Goal: Browse casually: Explore the website without a specific task or goal

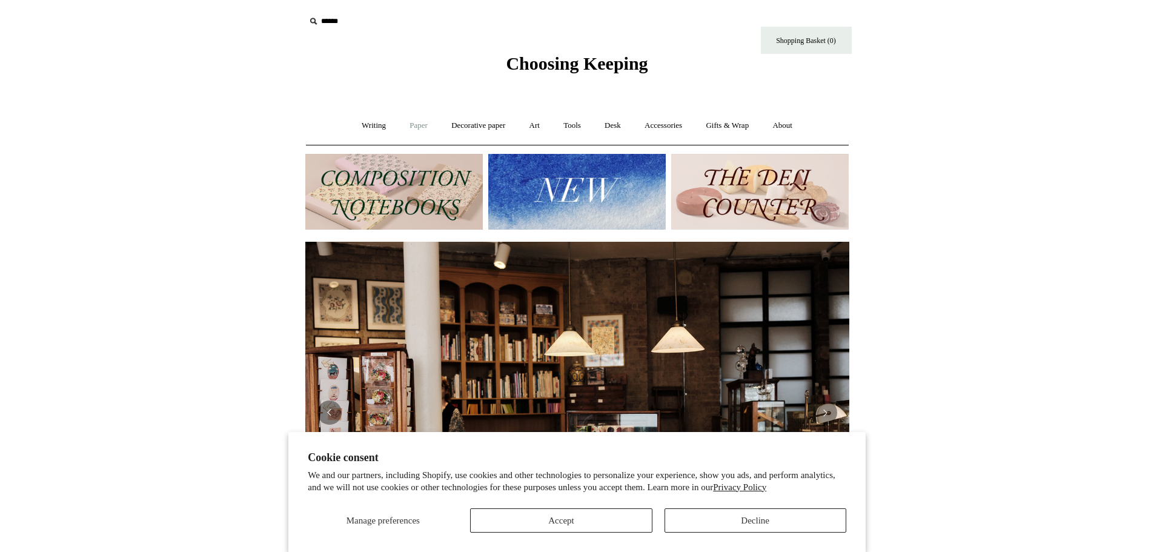
click at [399, 122] on link "Paper +" at bounding box center [419, 126] width 40 height 32
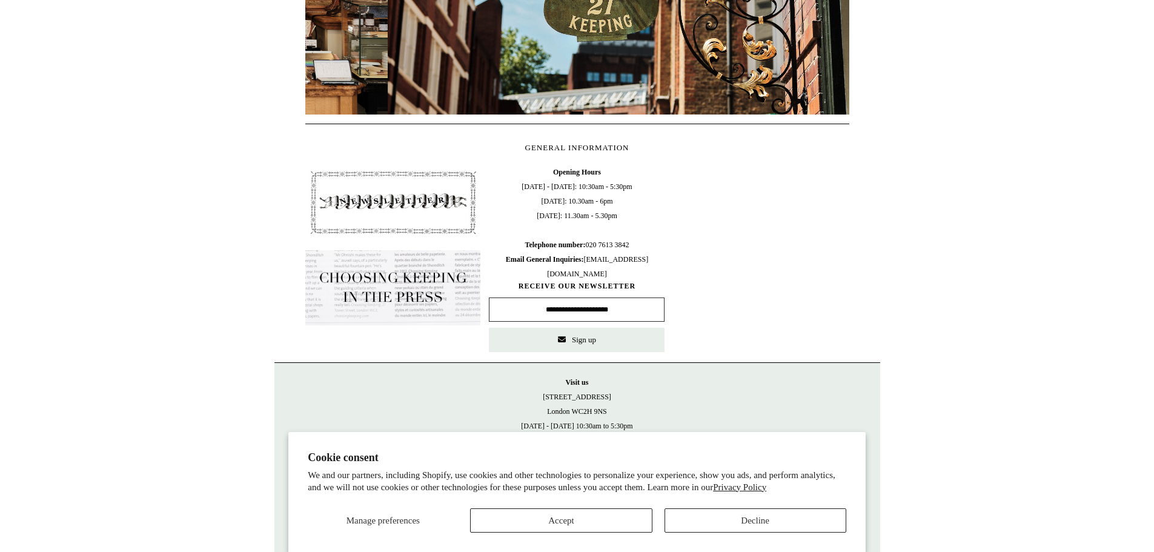
scroll to position [0, 544]
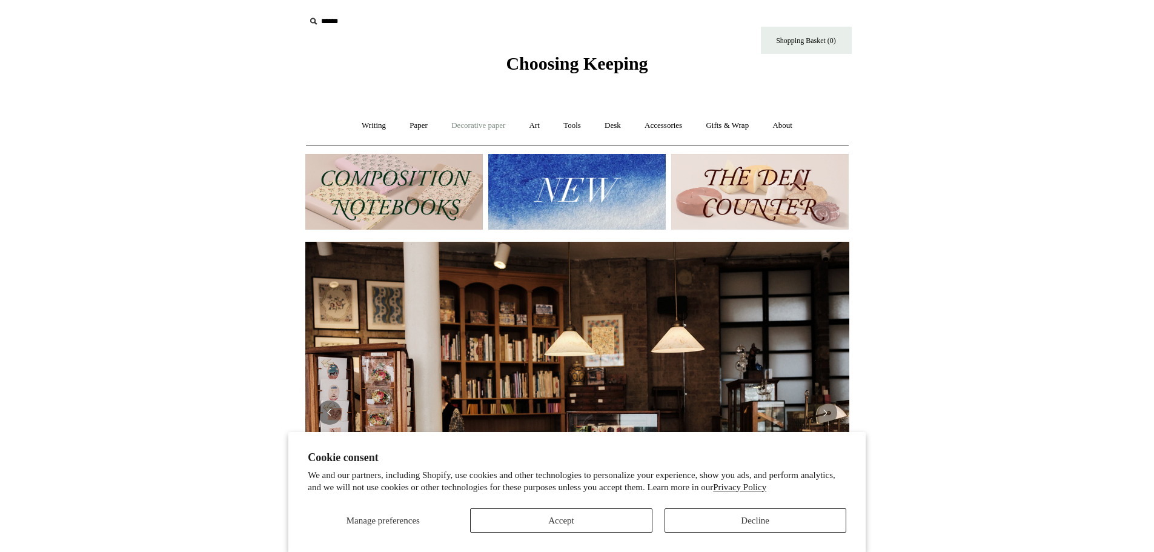
click at [482, 127] on link "Decorative paper +" at bounding box center [479, 126] width 76 height 32
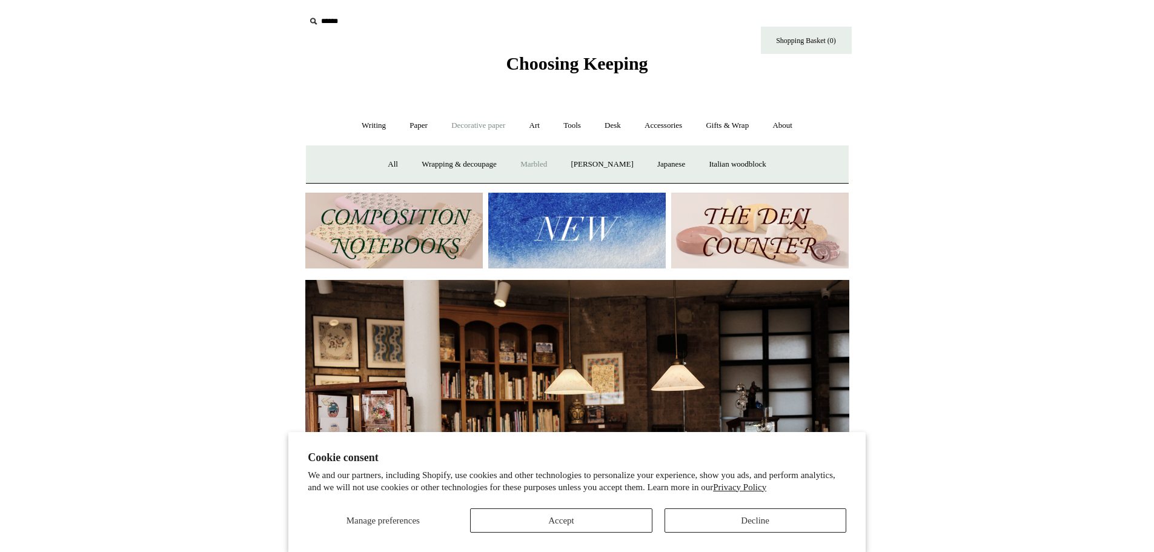
click at [544, 162] on link "Marbled" at bounding box center [534, 164] width 48 height 32
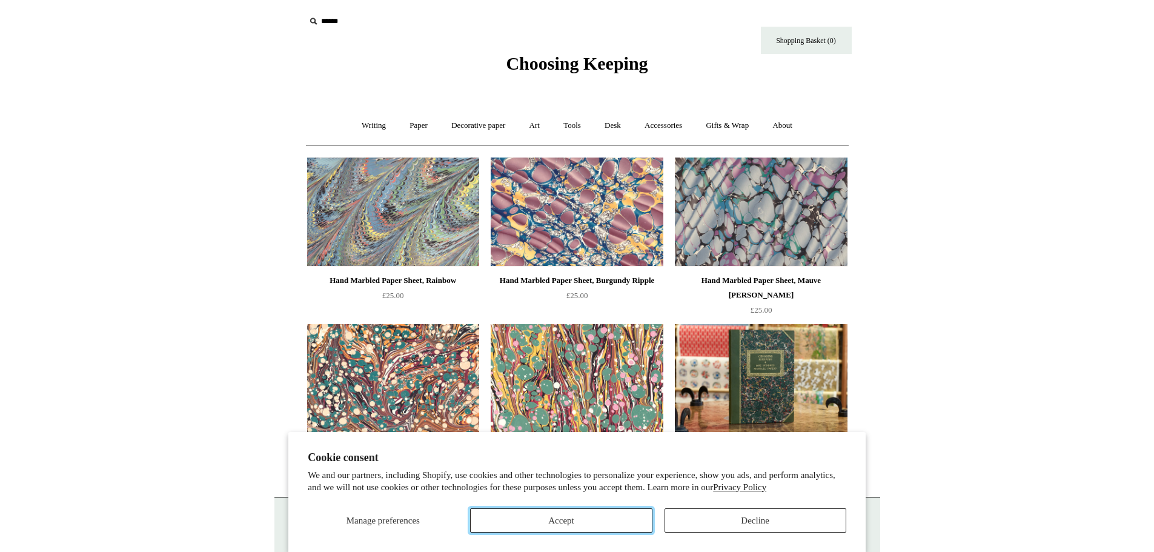
click at [599, 526] on button "Accept" at bounding box center [561, 520] width 182 height 24
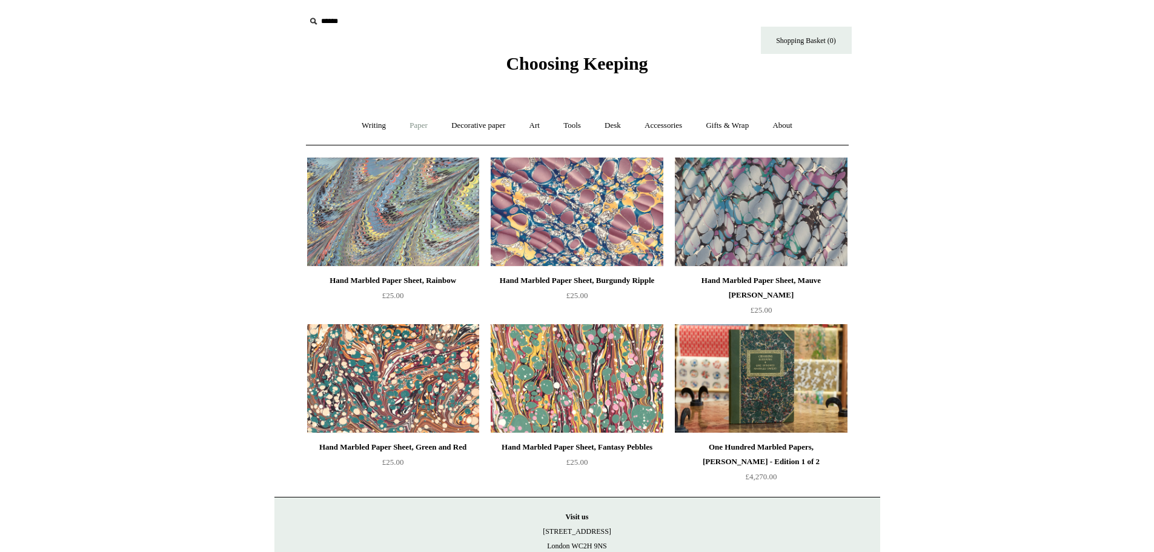
click at [420, 119] on link "Paper +" at bounding box center [419, 126] width 40 height 32
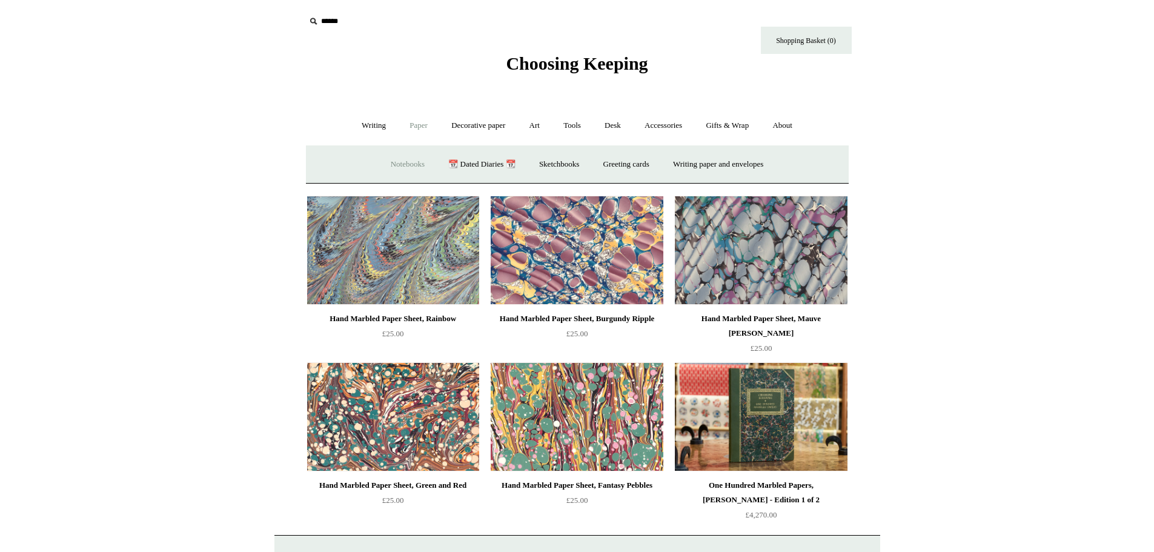
click at [407, 161] on link "Notebooks +" at bounding box center [408, 164] width 56 height 32
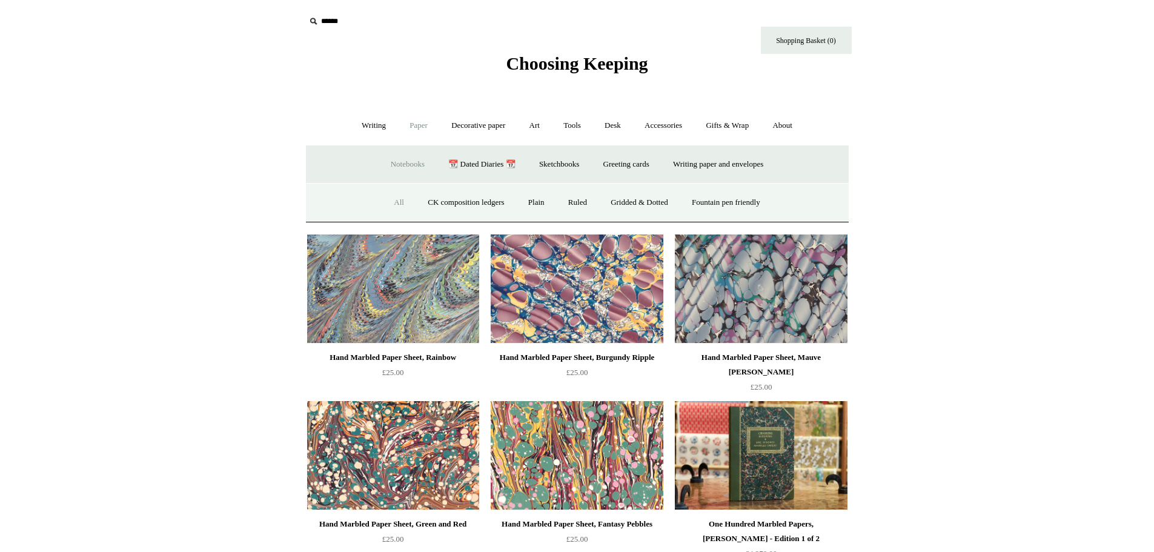
click at [393, 203] on link "All" at bounding box center [399, 203] width 32 height 32
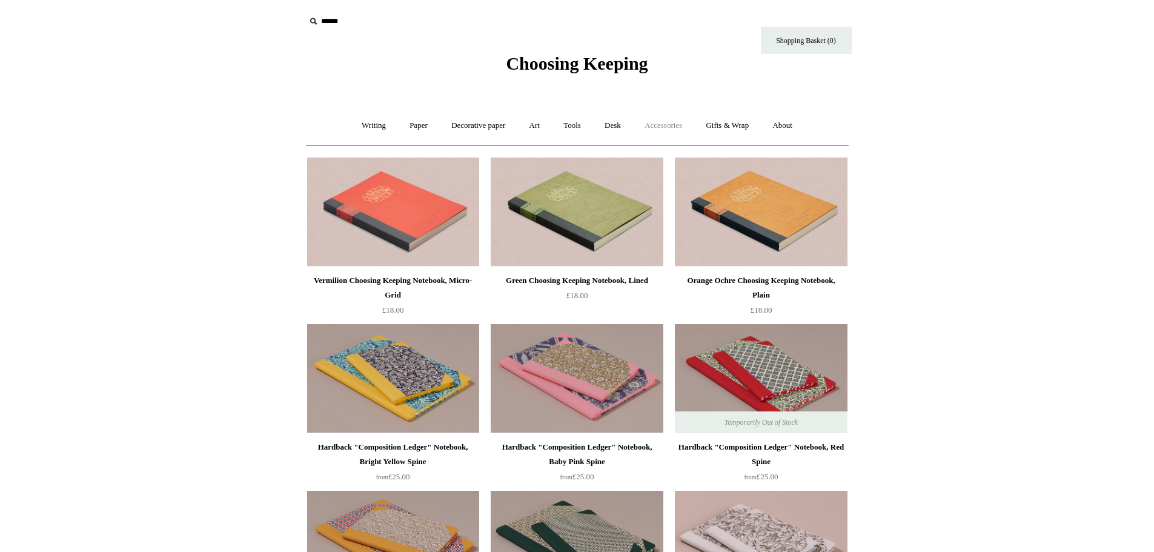
click at [673, 125] on link "Accessories +" at bounding box center [663, 126] width 59 height 32
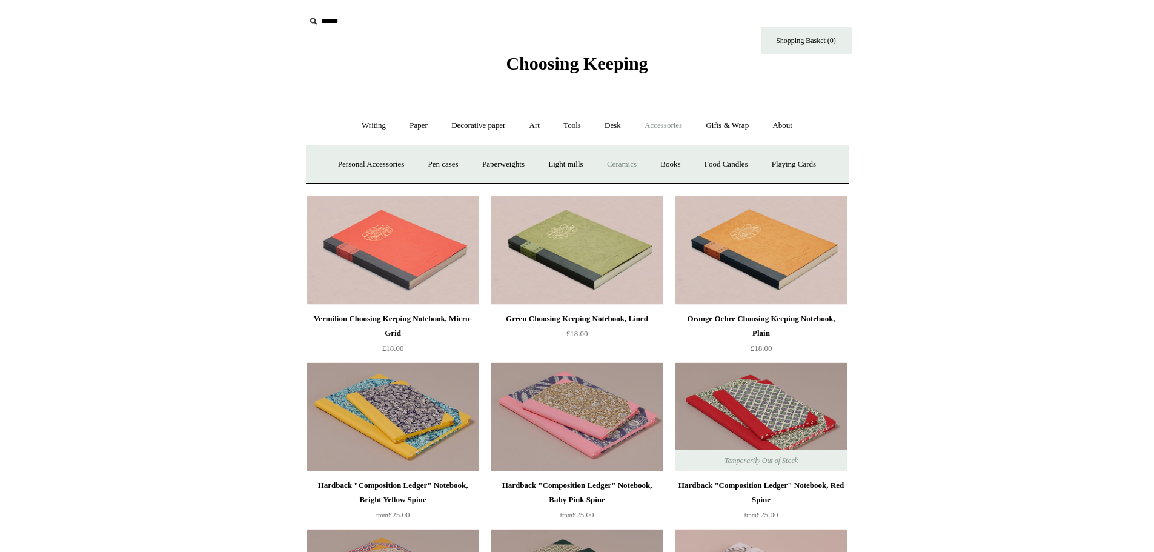
click at [630, 159] on link "Ceramics +" at bounding box center [622, 164] width 52 height 32
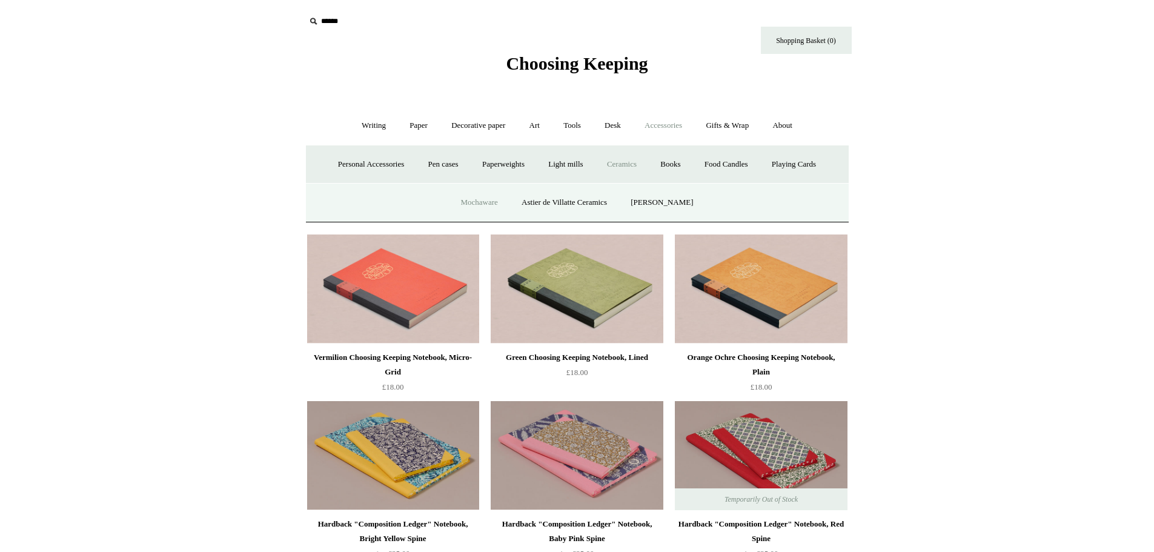
click at [465, 192] on link "Mochaware" at bounding box center [479, 203] width 59 height 32
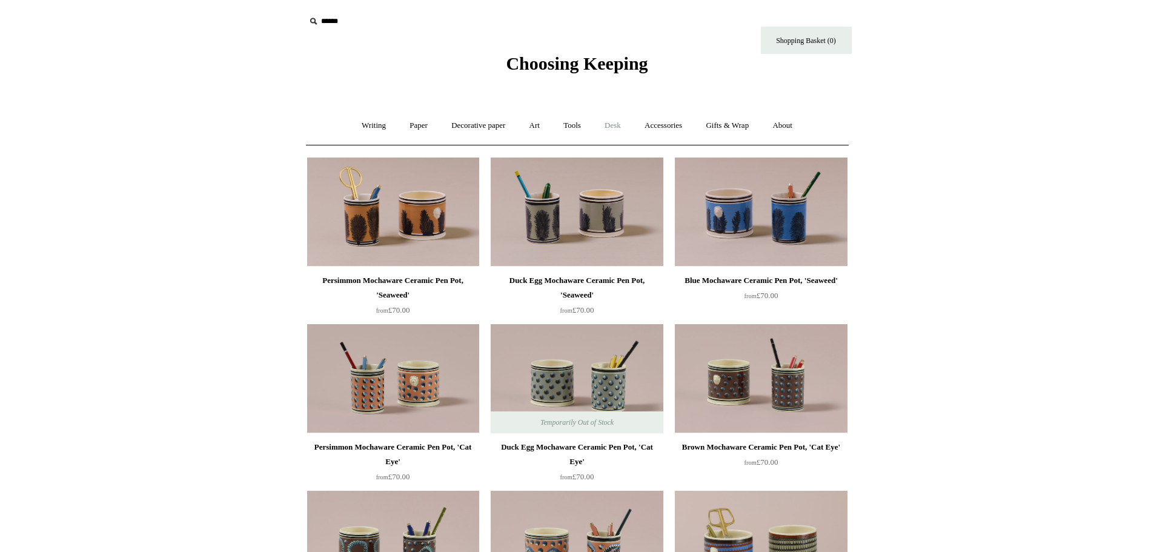
click at [621, 128] on link "Desk +" at bounding box center [613, 126] width 38 height 32
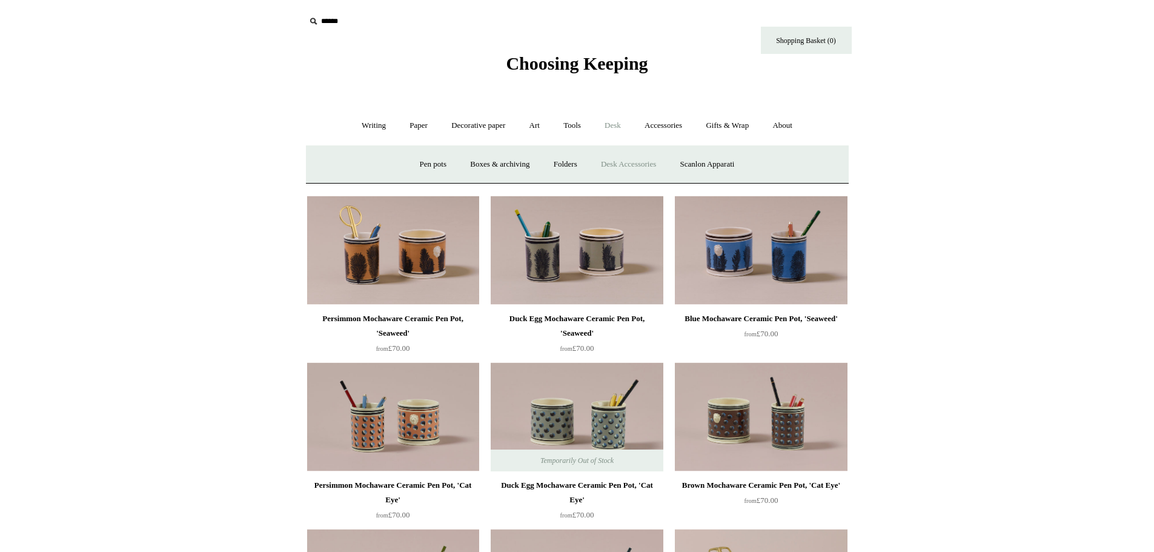
click at [619, 161] on link "Desk Accessories" at bounding box center [628, 164] width 77 height 32
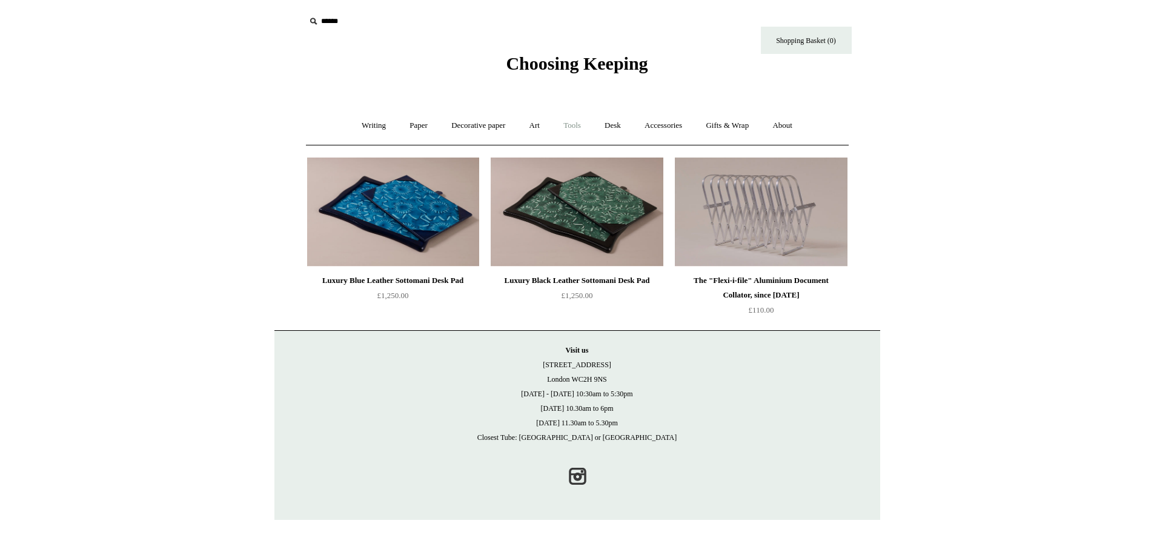
click at [580, 128] on link "Tools +" at bounding box center [572, 126] width 39 height 32
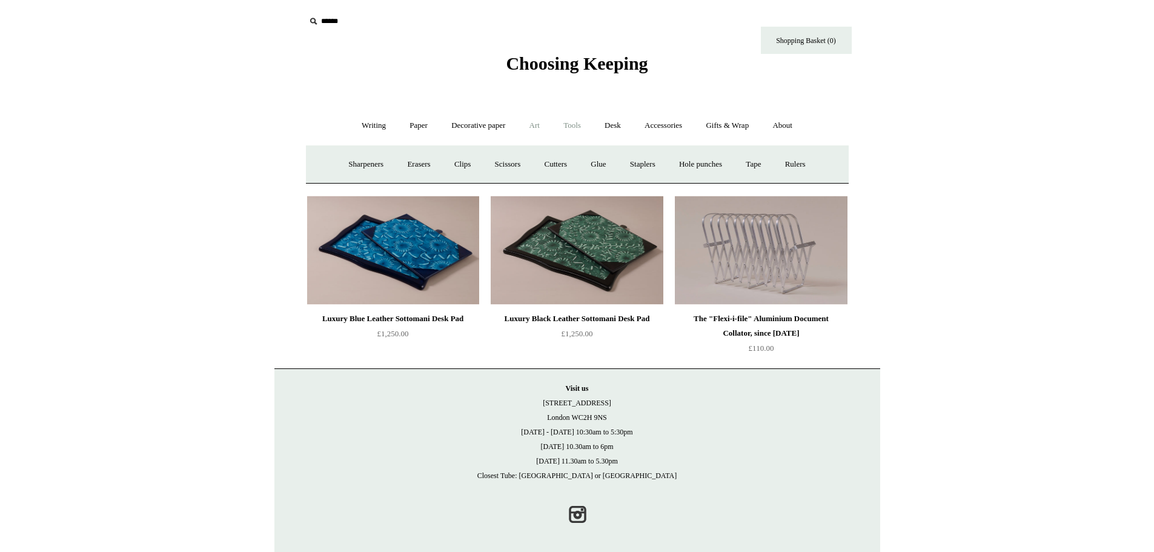
click at [532, 123] on link "Art +" at bounding box center [535, 126] width 32 height 32
click at [475, 125] on link "Decorative paper +" at bounding box center [479, 126] width 76 height 32
click at [650, 124] on link "Accessories +" at bounding box center [663, 126] width 59 height 32
click at [682, 165] on link "Books" at bounding box center [671, 164] width 42 height 32
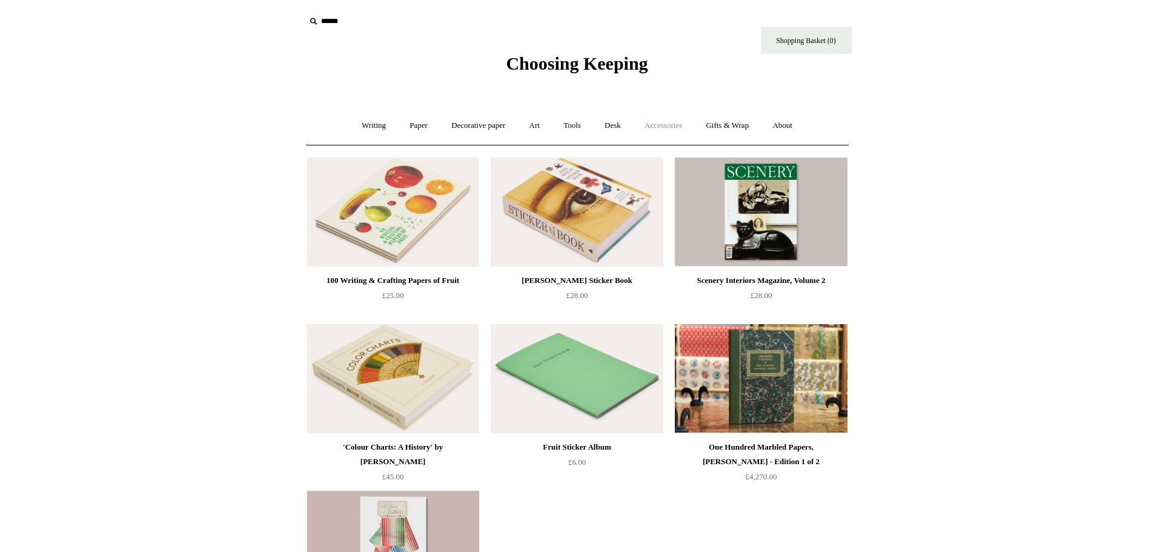
click at [655, 120] on link "Accessories +" at bounding box center [663, 126] width 59 height 32
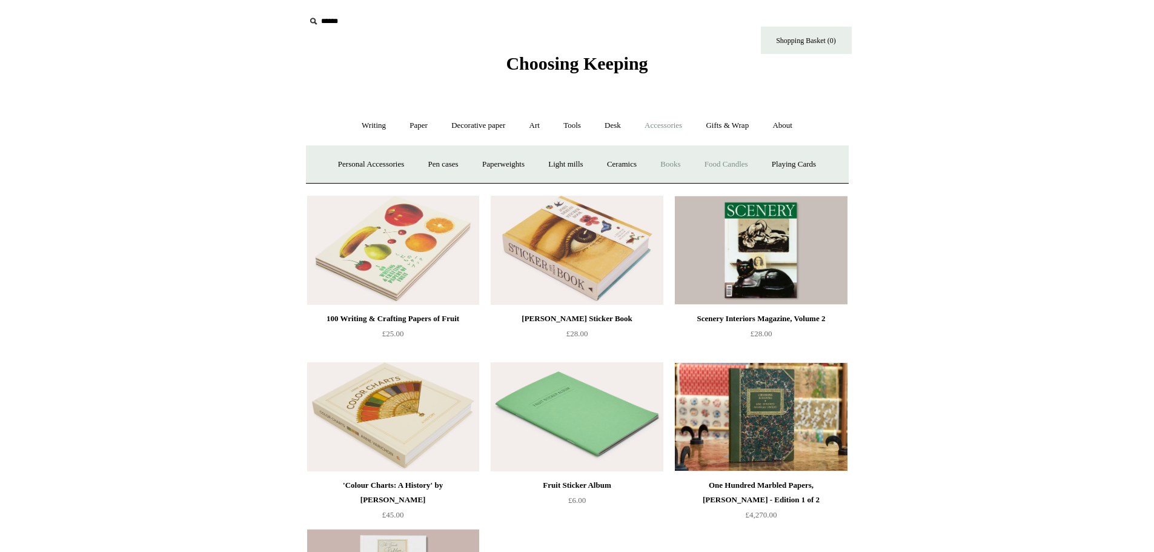
click at [716, 158] on link "Food Candles" at bounding box center [726, 164] width 65 height 32
